Goal: Ask a question

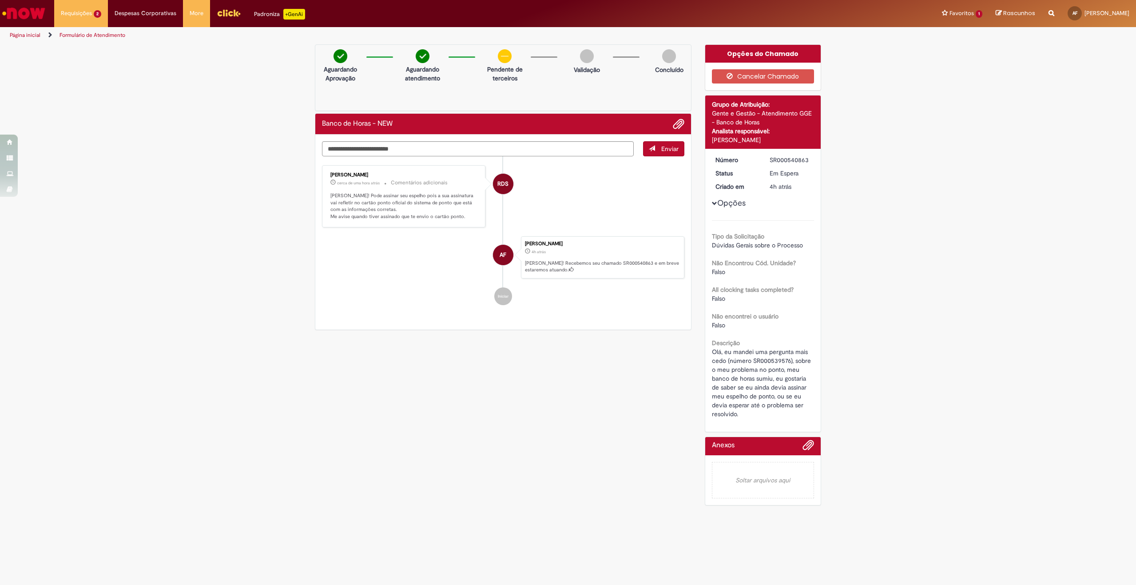
click at [373, 202] on p "[PERSON_NAME]! Pode assinar seu espelho pois a sua assinatura vai refletir no c…" at bounding box center [404, 206] width 148 height 28
drag, startPoint x: 373, startPoint y: 202, endPoint x: 432, endPoint y: 214, distance: 60.0
click at [429, 214] on p "[PERSON_NAME]! Pode assinar seu espelho pois a sua assinatura vai refletir no c…" at bounding box center [404, 206] width 148 height 28
click at [432, 214] on p "[PERSON_NAME]! Pode assinar seu espelho pois a sua assinatura vai refletir no c…" at bounding box center [404, 206] width 148 height 28
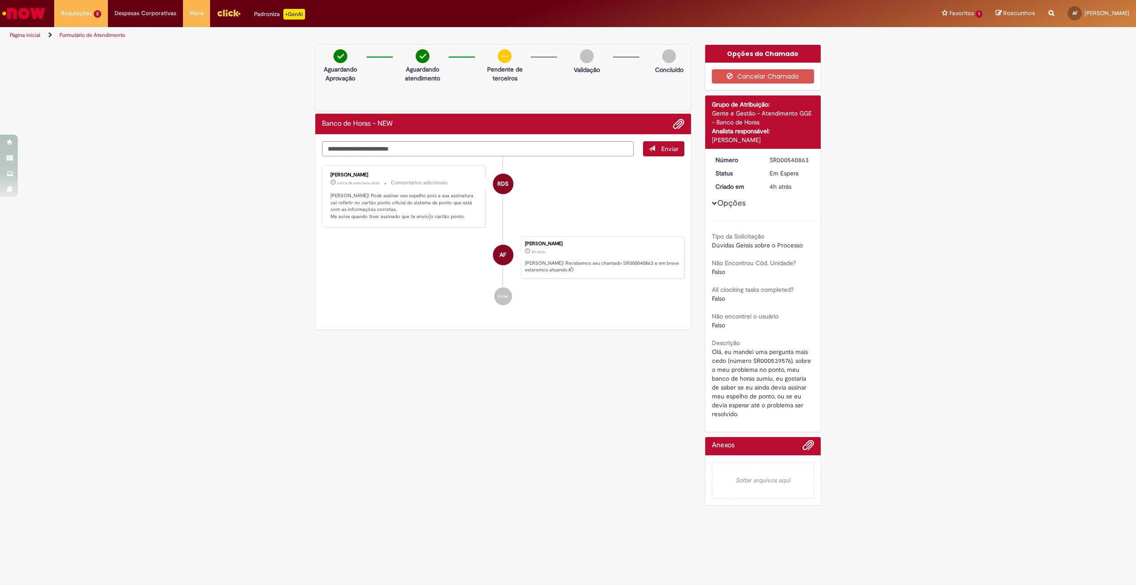
click at [432, 214] on p "[PERSON_NAME]! Pode assinar seu espelho pois a sua assinatura vai refletir no c…" at bounding box center [404, 206] width 148 height 28
drag, startPoint x: 387, startPoint y: 203, endPoint x: 416, endPoint y: 208, distance: 28.8
click at [416, 208] on p "[PERSON_NAME]! Pode assinar seu espelho pois a sua assinatura vai refletir no c…" at bounding box center [404, 206] width 148 height 28
drag, startPoint x: 335, startPoint y: 216, endPoint x: 473, endPoint y: 218, distance: 138.1
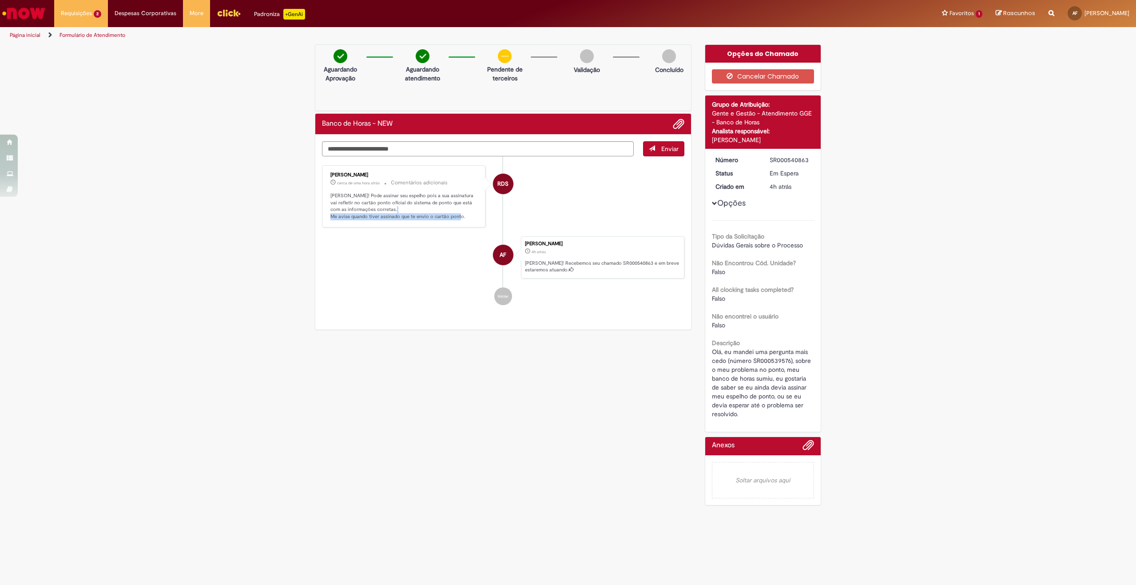
click at [473, 218] on p "[PERSON_NAME]! Pode assinar seu espelho pois a sua assinatura vai refletir no c…" at bounding box center [404, 206] width 148 height 28
click at [397, 141] on textarea "Digite sua mensagem aqui..." at bounding box center [478, 148] width 312 height 15
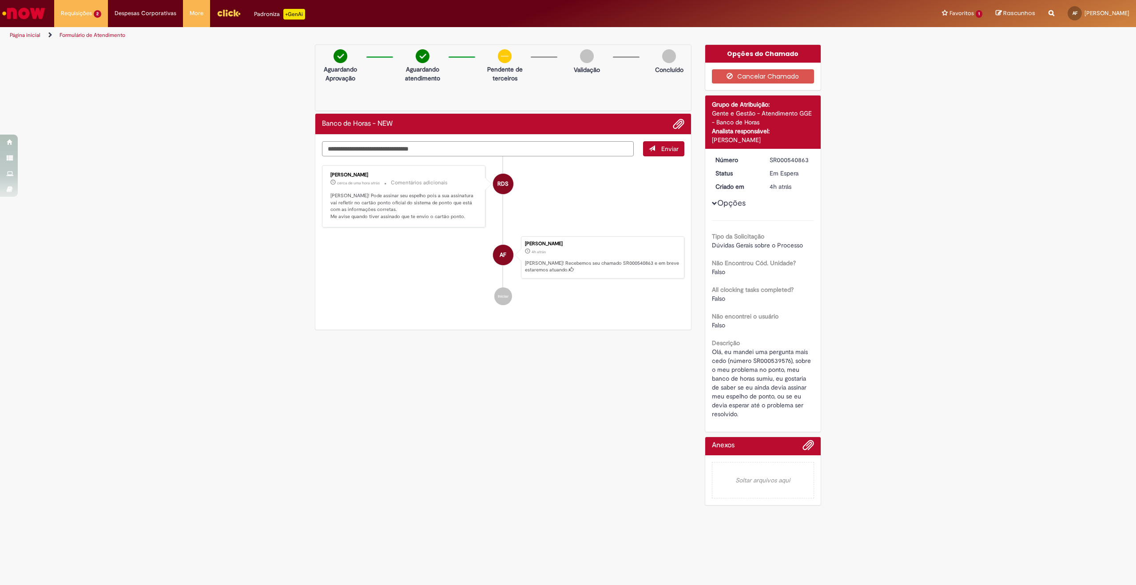
type textarea "**********"
click at [687, 144] on div "**********" at bounding box center [503, 232] width 376 height 195
click at [677, 146] on span "Enviar" at bounding box center [669, 149] width 17 height 8
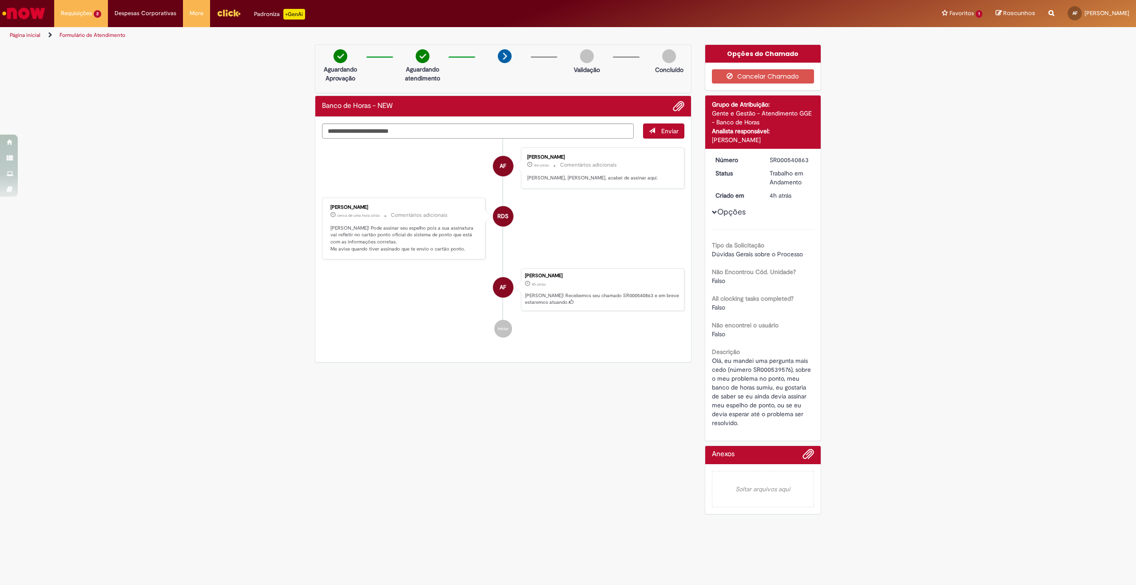
click at [956, 482] on div "Verificar Código de Barras Aguardando Aprovação Aguardando atendimento Validaçã…" at bounding box center [568, 281] width 1136 height 474
click at [209, 521] on main "Formulário de Atendimento Verificar Código de Barras Aguardando Aprovação Aguar…" at bounding box center [568, 314] width 1136 height 541
click at [331, 376] on div "Verificar Código de Barras Aguardando Aprovação Aguardando atendimento Validaçã…" at bounding box center [567, 281] width 519 height 474
